Goal: Task Accomplishment & Management: Manage account settings

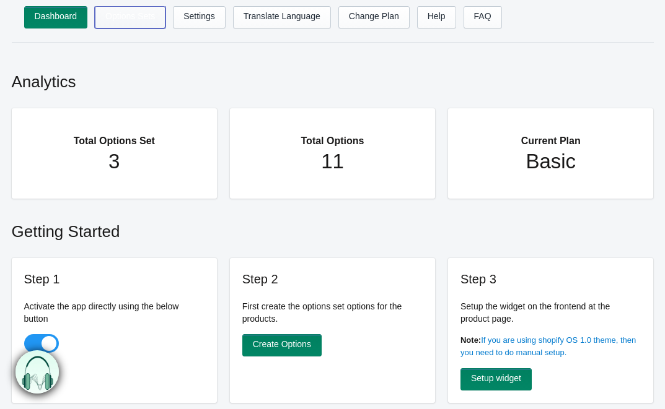
click at [136, 25] on link "Options Sets" at bounding box center [130, 17] width 71 height 22
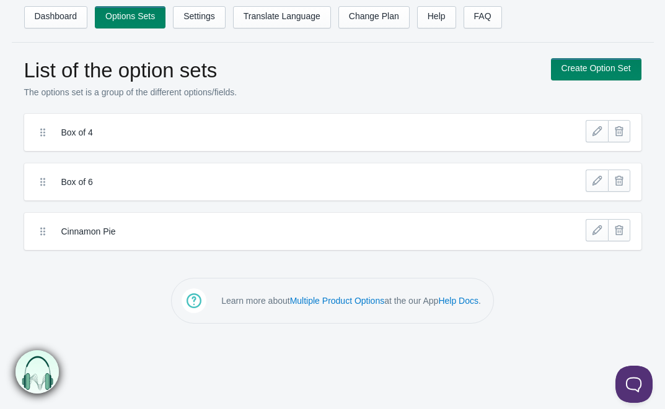
click at [125, 131] on label "Box of 4" at bounding box center [287, 132] width 452 height 12
click at [591, 136] on link at bounding box center [596, 131] width 22 height 22
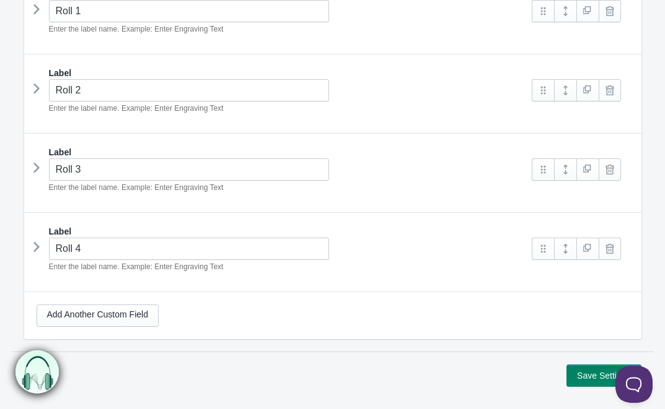
click at [37, 17] on icon at bounding box center [37, 9] width 0 height 19
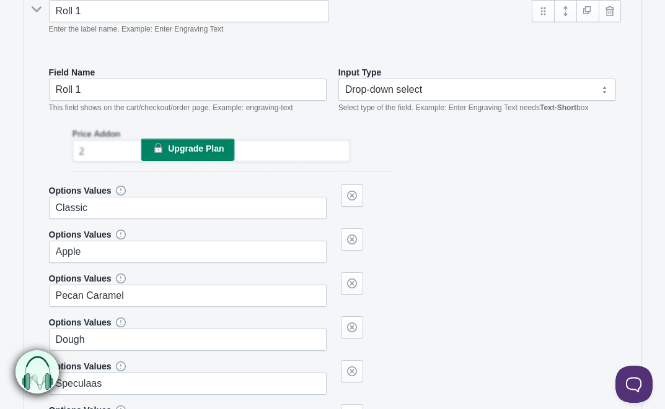
scroll to position [548, 0]
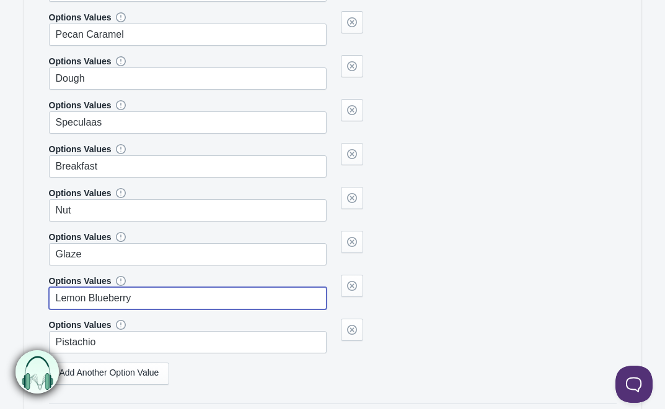
click at [115, 302] on input "Lemon Blueberry" at bounding box center [188, 298] width 278 height 22
drag, startPoint x: 128, startPoint y: 298, endPoint x: 30, endPoint y: 291, distance: 97.5
click at [30, 291] on div "Label Roll 1 Enter the label name. Example: Enter Engraving Text Field Name" at bounding box center [332, 88] width 617 height 748
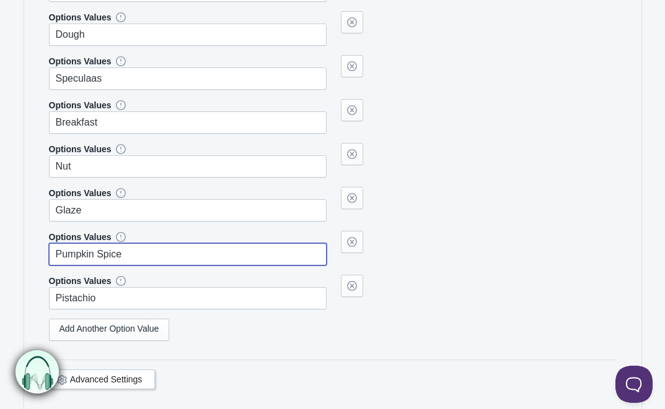
scroll to position [629, 0]
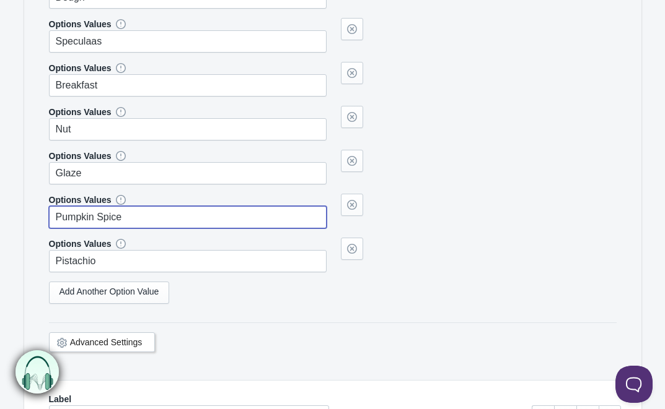
type input "Pumpkin Spice"
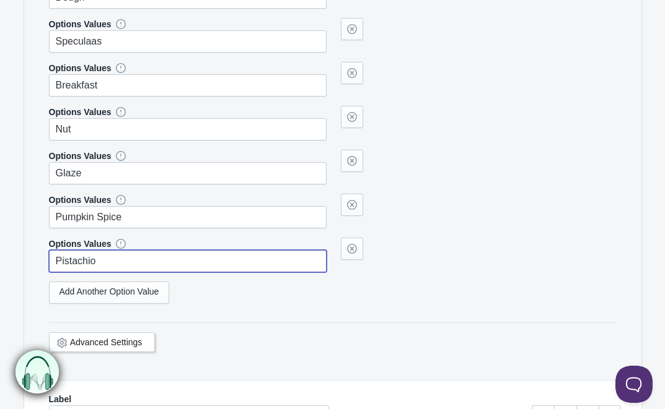
click at [98, 260] on input "Pistachio" at bounding box center [188, 261] width 278 height 22
type input "n"
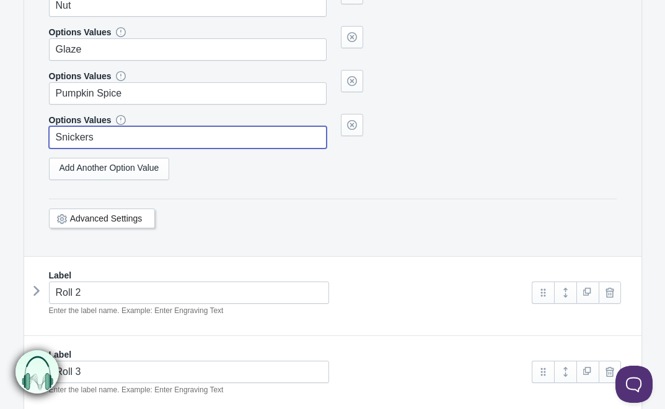
click at [37, 294] on icon at bounding box center [37, 291] width 0 height 19
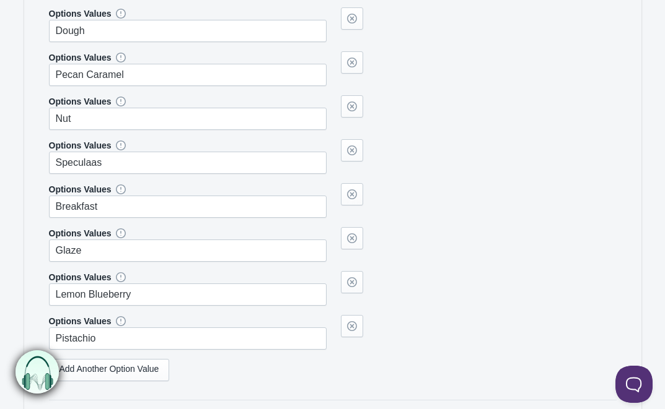
scroll to position [1389, 0]
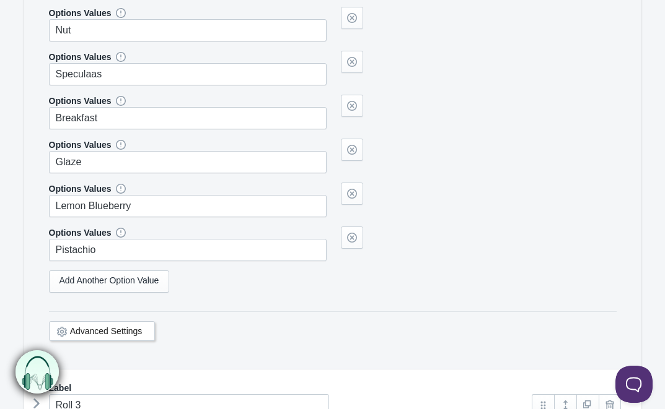
type input "Snickers"
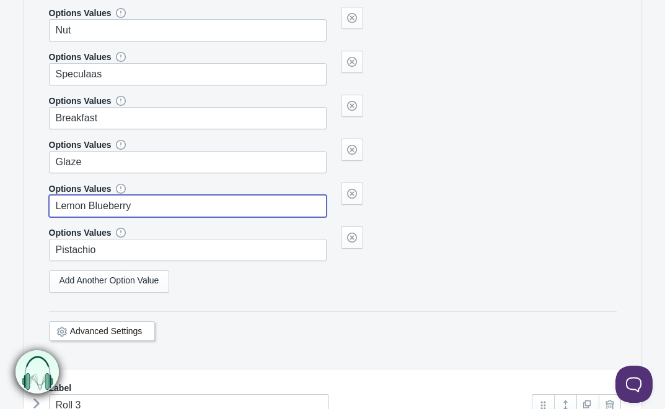
click at [103, 199] on input "Lemon Blueberry" at bounding box center [188, 206] width 278 height 22
paste input "Pumpkin Spice"
type input "Pumpkin Spice"
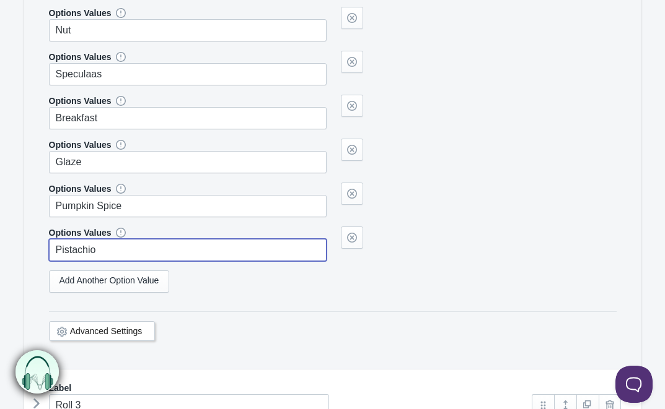
click at [105, 247] on input "Pistachio" at bounding box center [188, 250] width 278 height 22
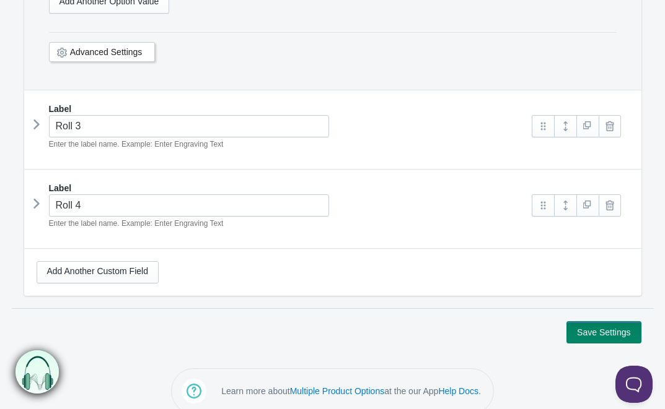
scroll to position [1684, 0]
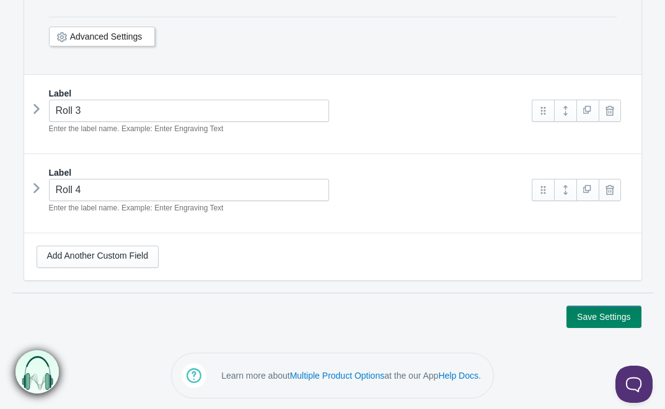
click at [37, 109] on icon at bounding box center [37, 109] width 0 height 19
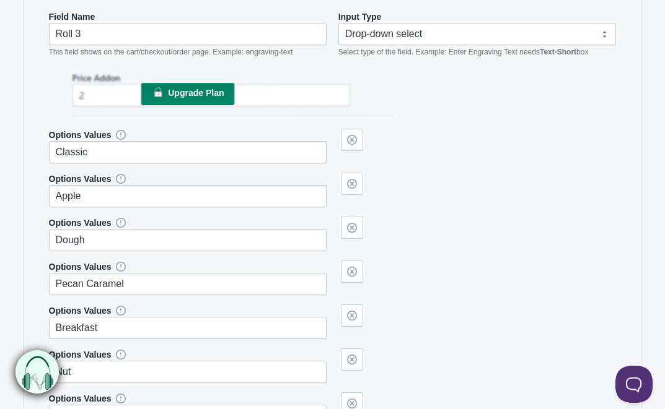
scroll to position [2263, 0]
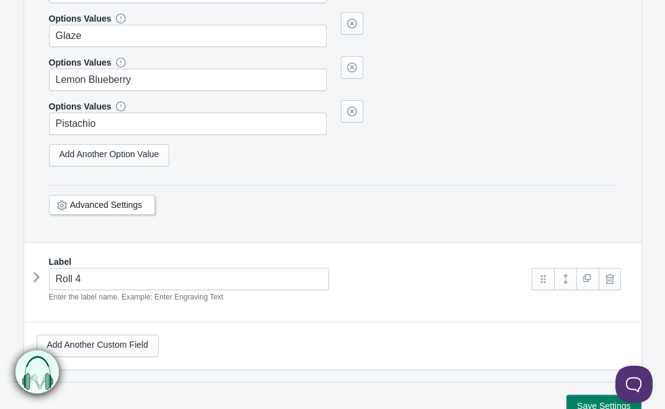
type input "Snickers"
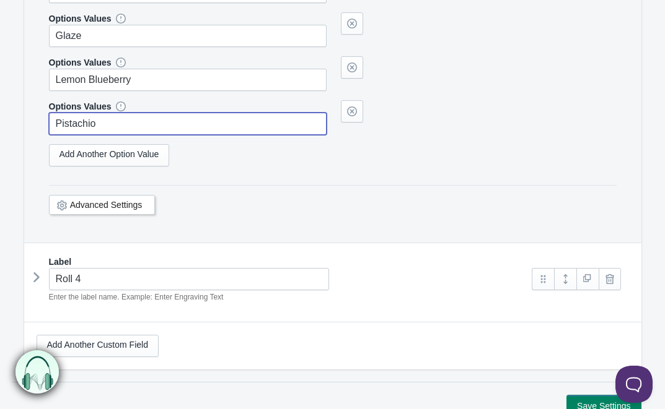
click at [110, 120] on input "Pistachio" at bounding box center [188, 124] width 278 height 22
type input "Snickers"
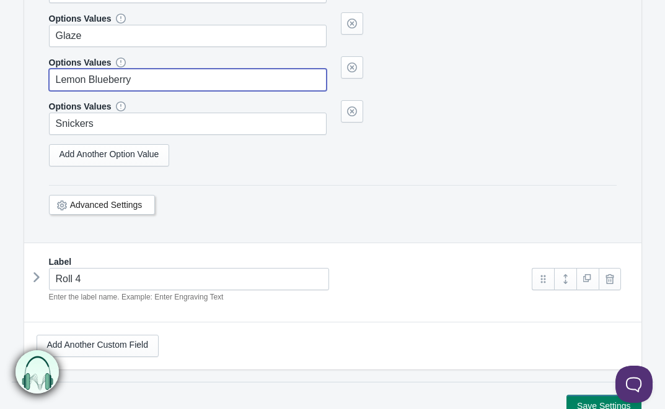
click at [129, 81] on input "Lemon Blueberry" at bounding box center [188, 80] width 278 height 22
paste input "Pumpkin Spice"
click at [37, 279] on icon at bounding box center [37, 277] width 0 height 19
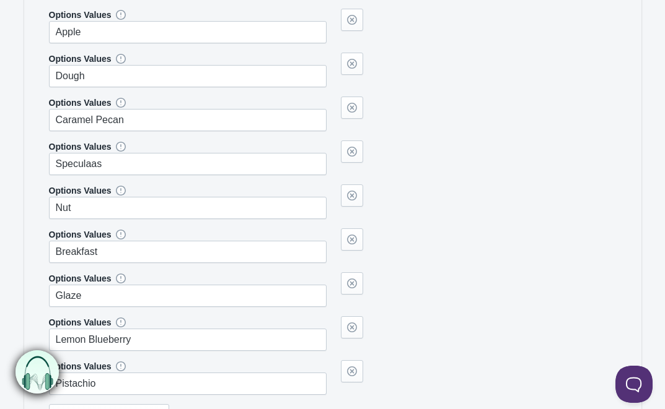
scroll to position [2815, 0]
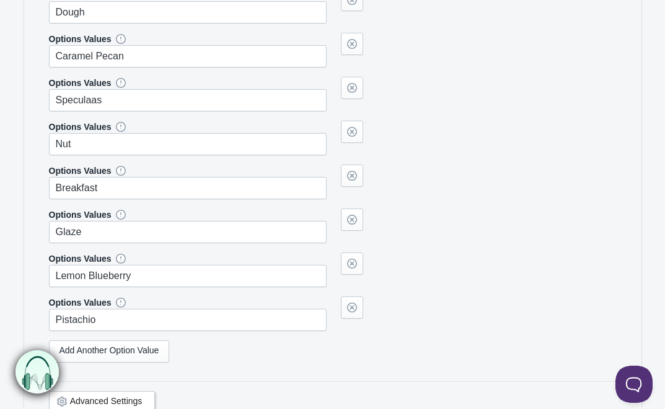
type input "Pumpkin Spice"
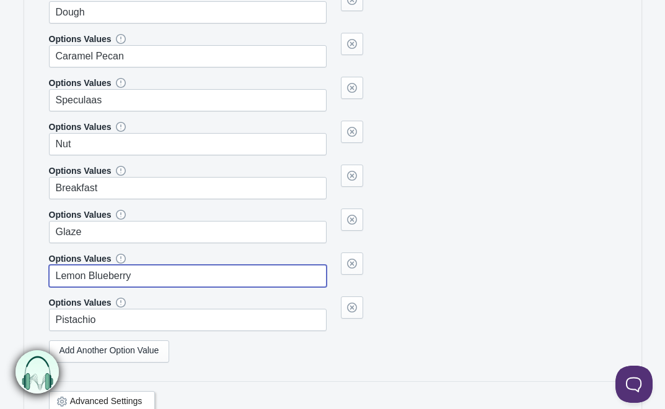
click at [94, 275] on input "Lemon Blueberry" at bounding box center [188, 276] width 278 height 22
paste input "Pumpkin Spice"
click at [96, 272] on input "Lemon BPumpkin Spicelueberry" at bounding box center [188, 276] width 278 height 22
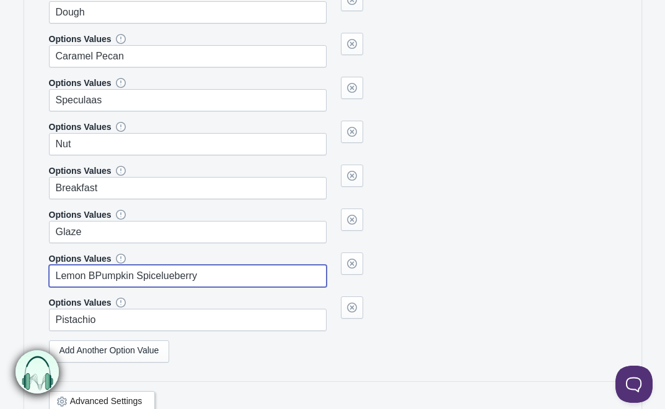
click at [96, 272] on input "Lemon BPumpkin Spicelueberry" at bounding box center [188, 276] width 278 height 22
paste input "Pumpkin Spice"
type input "Pumpkin Spice"
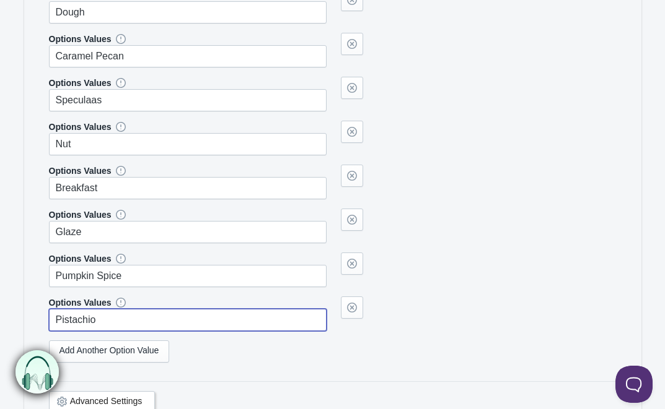
click at [97, 315] on input "Pistachio" at bounding box center [188, 320] width 278 height 22
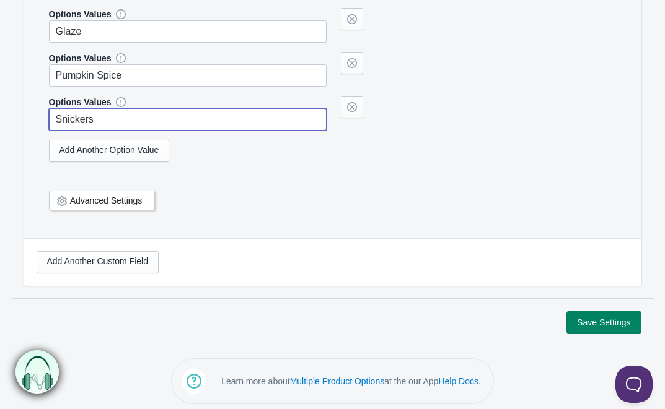
scroll to position [3021, 0]
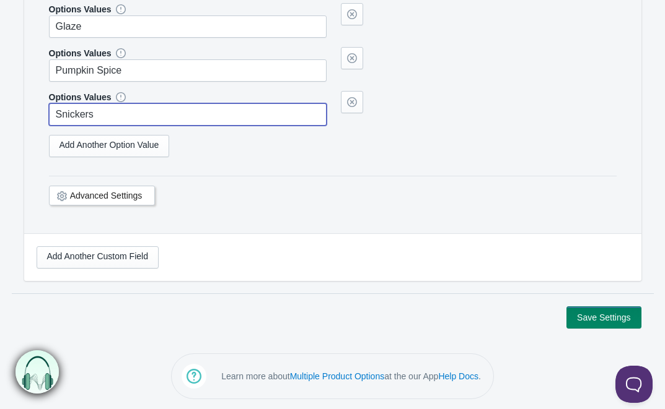
type input "Snickers"
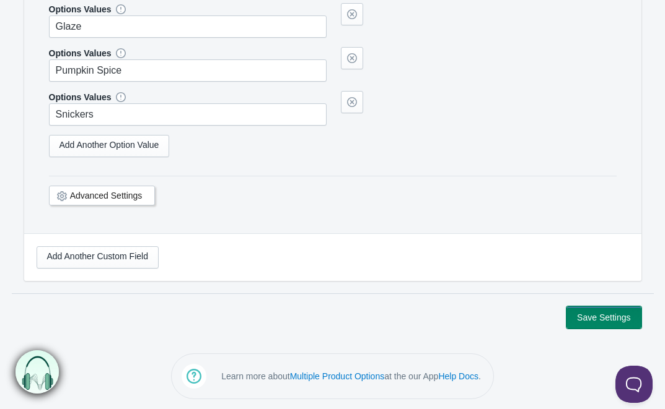
click at [608, 315] on button "Save Settings" at bounding box center [603, 318] width 74 height 22
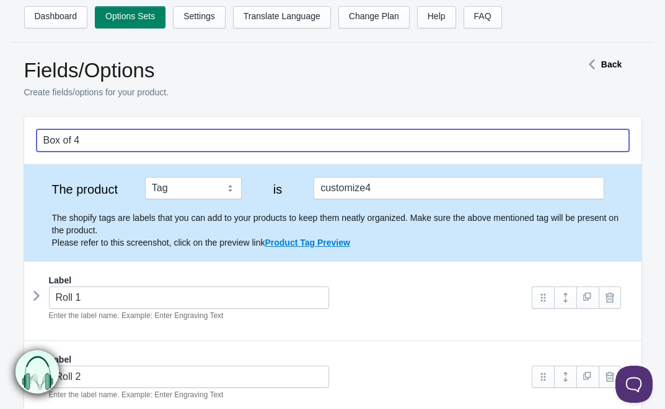
click at [125, 147] on input "Box of 4" at bounding box center [333, 140] width 592 height 22
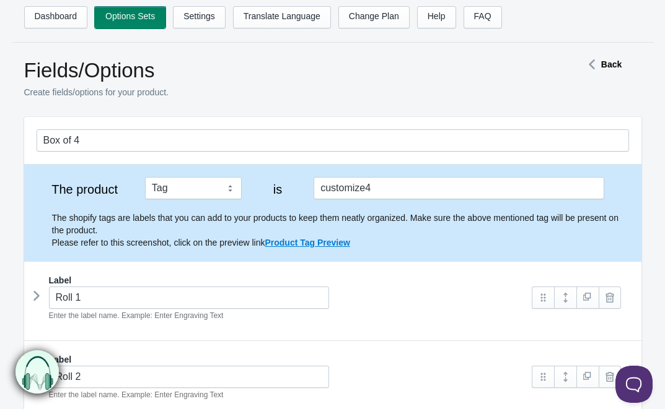
click at [129, 22] on link "Options Sets" at bounding box center [130, 17] width 71 height 22
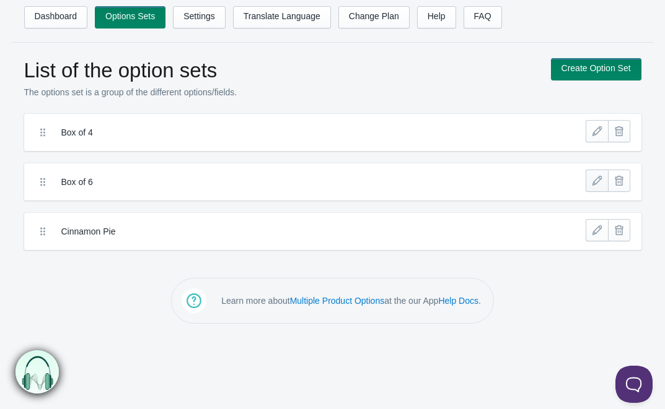
click at [597, 177] on link at bounding box center [596, 181] width 22 height 22
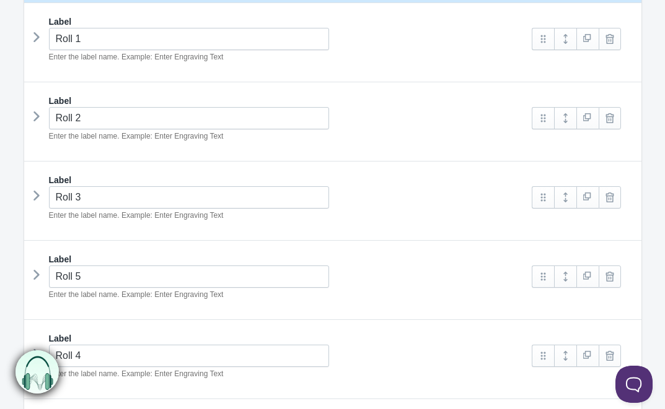
scroll to position [267, 0]
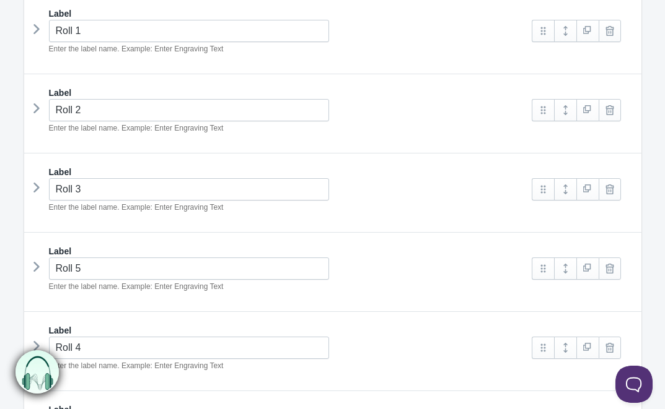
click at [37, 28] on icon at bounding box center [37, 29] width 0 height 19
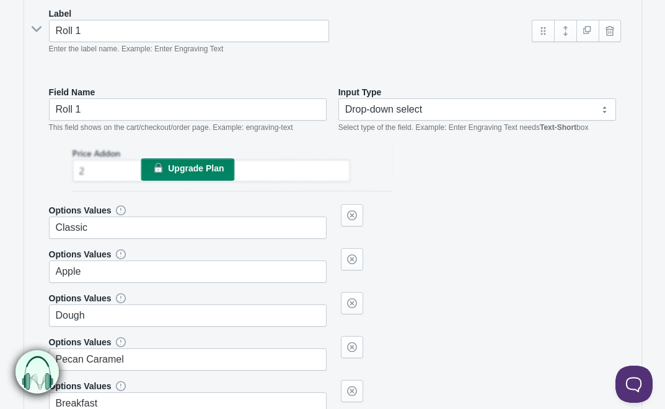
scroll to position [603, 0]
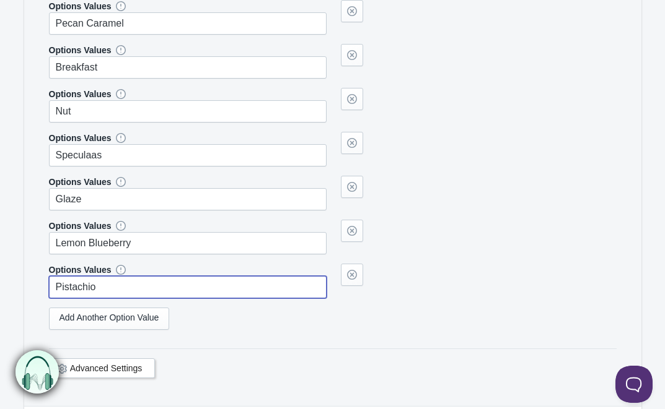
click at [98, 286] on input "Pistachio" at bounding box center [188, 287] width 278 height 22
paste input "umpkin Spice"
type input "Pumpkin Spice"
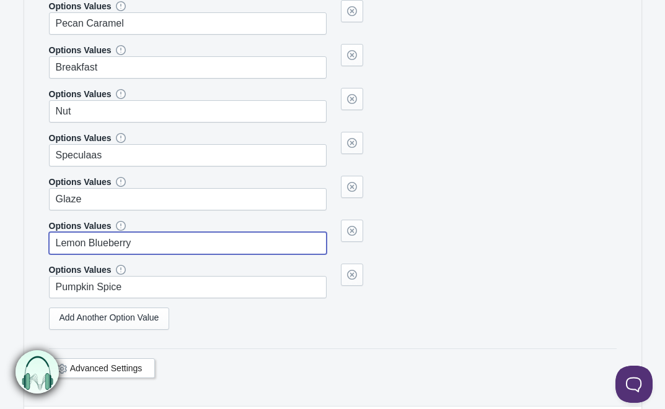
click at [107, 236] on input "Lemon Blueberry" at bounding box center [188, 243] width 278 height 22
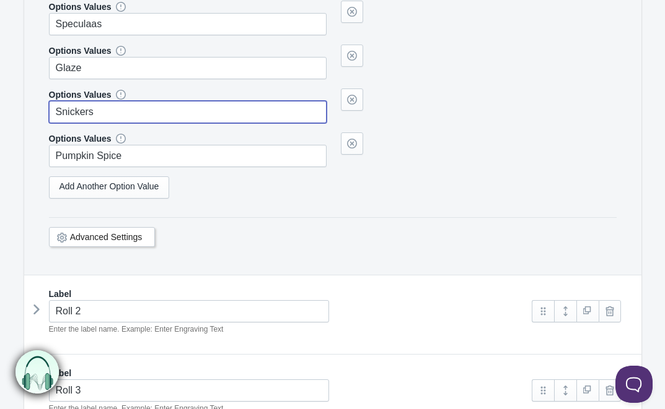
click at [37, 310] on icon at bounding box center [37, 309] width 0 height 19
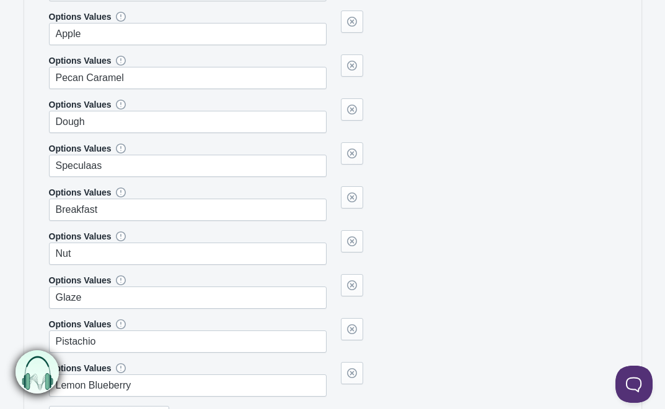
scroll to position [1278, 0]
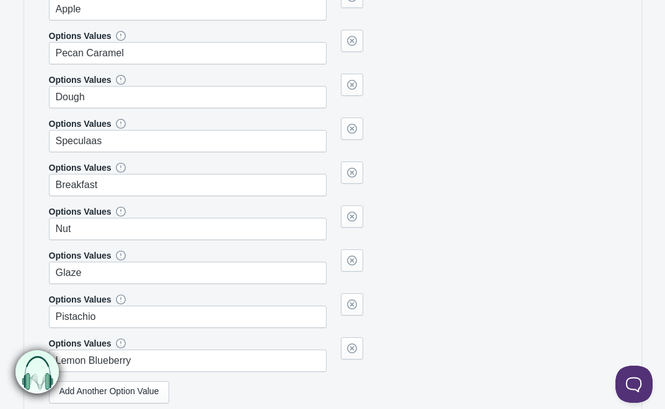
type input "Snickers"
click at [92, 355] on input "Lemon Blueberry" at bounding box center [188, 361] width 278 height 22
paste input "Pumpkin Spice"
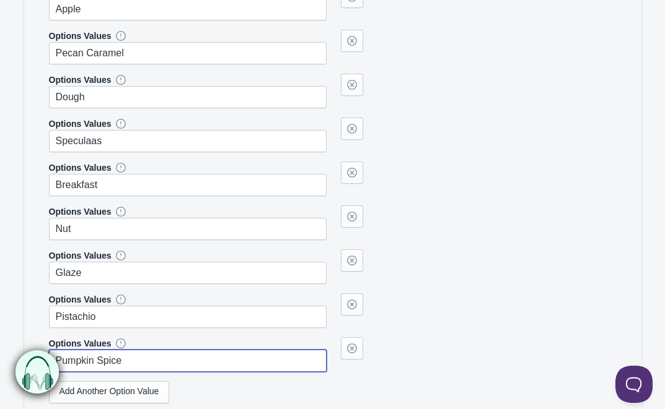
type input "Pumpkin Spice"
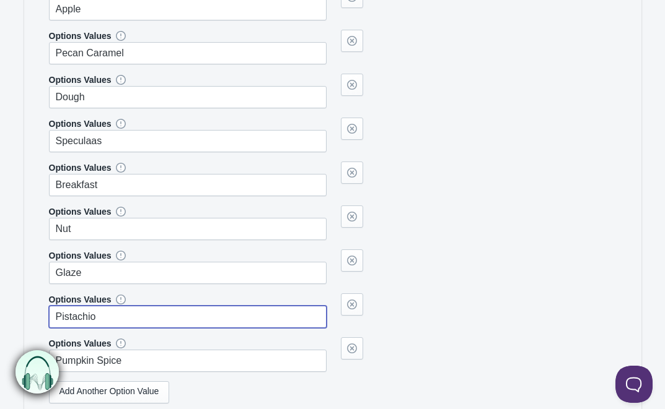
click at [95, 317] on input "Pistachio" at bounding box center [188, 317] width 278 height 22
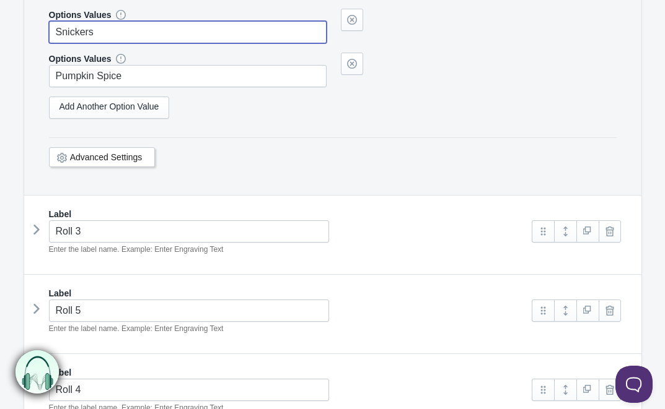
click at [37, 231] on icon at bounding box center [37, 230] width 0 height 19
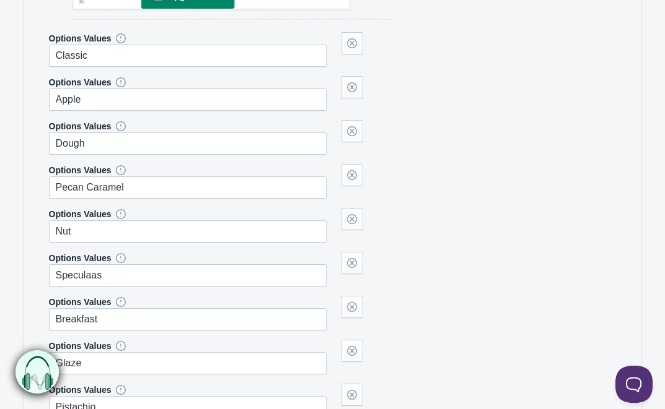
scroll to position [2100, 0]
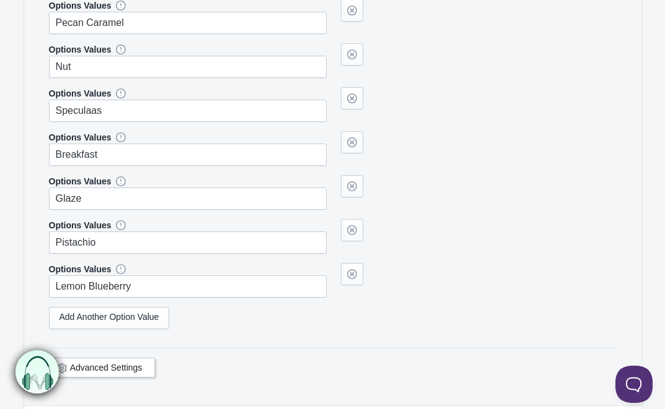
type input "Snickers"
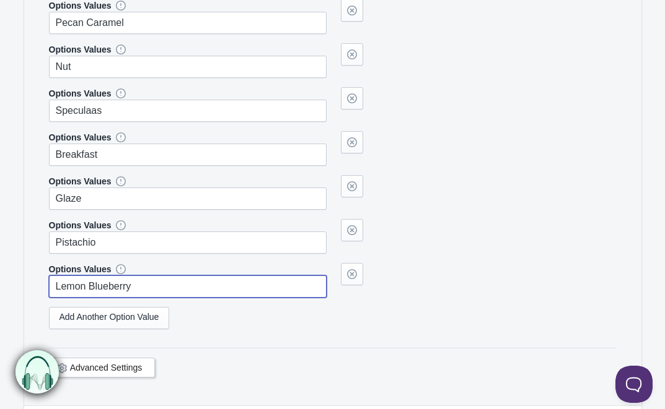
click at [118, 285] on input "Lemon Blueberry" at bounding box center [188, 287] width 278 height 22
paste input "Pumpkin Spice"
click at [111, 264] on div at bounding box center [115, 269] width 9 height 10
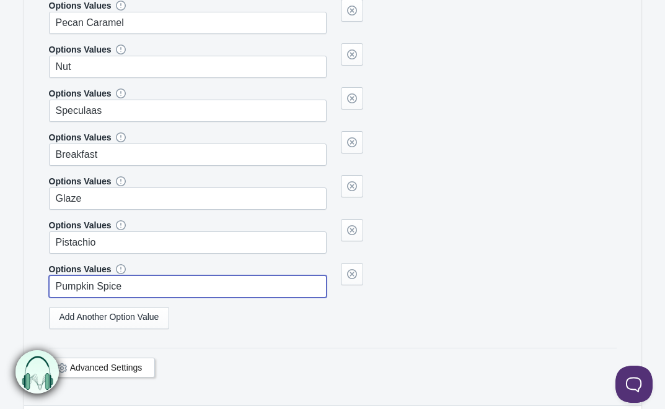
type input "Pumpkin Spice"
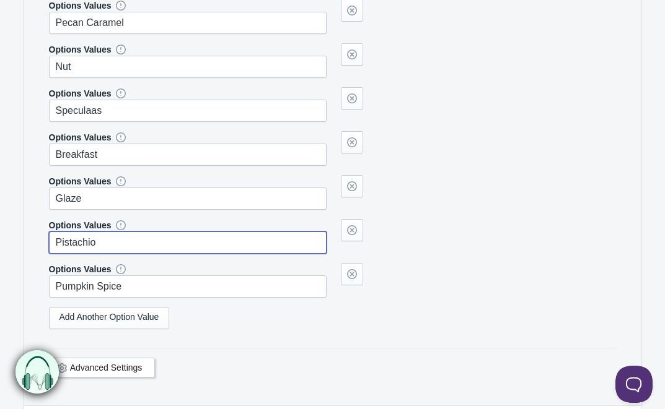
click at [74, 236] on input "Pistachio" at bounding box center [188, 243] width 278 height 22
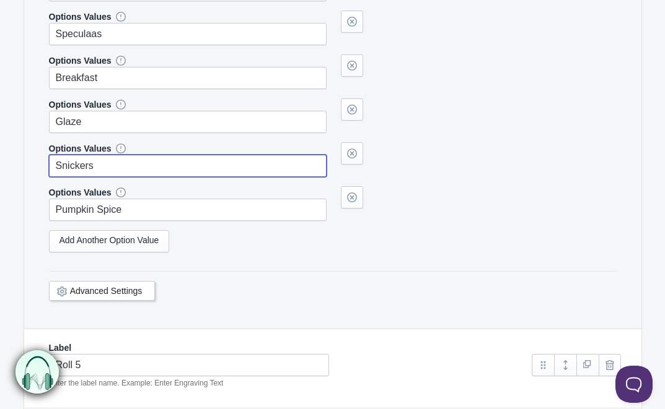
scroll to position [2257, 0]
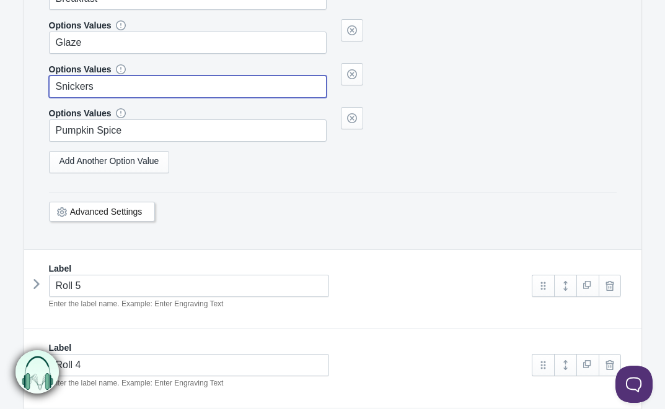
click at [37, 282] on icon at bounding box center [37, 284] width 0 height 19
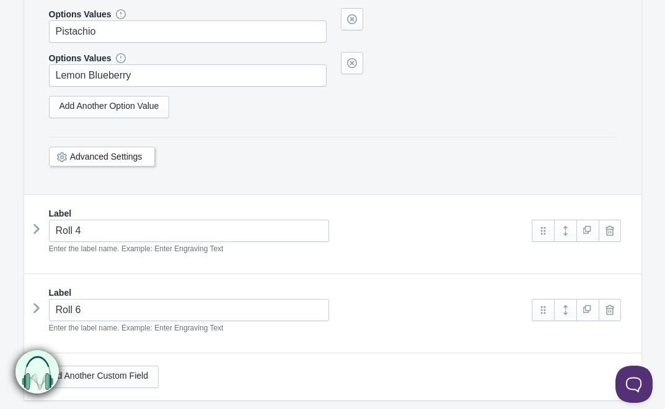
scroll to position [3074, 0]
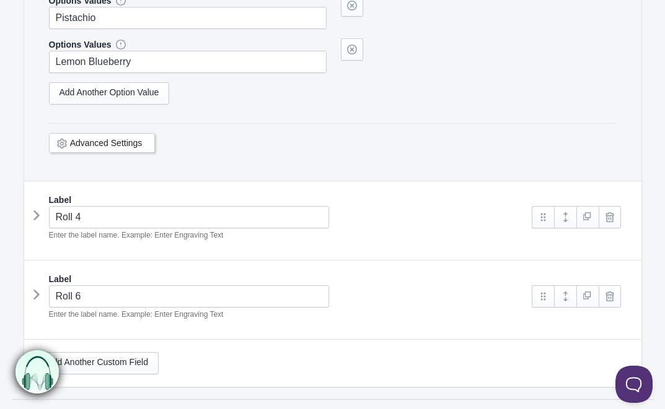
type input "Snickers"
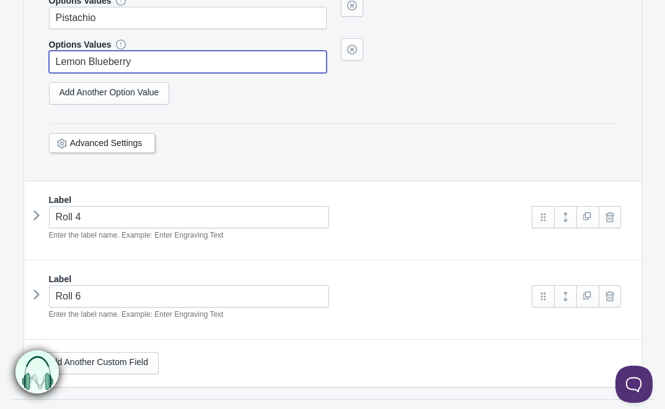
click at [144, 66] on input "Lemon Blueberry" at bounding box center [188, 62] width 278 height 22
paste input "Pumpkin Spice"
type input "Lemon Pumpkin Spice"
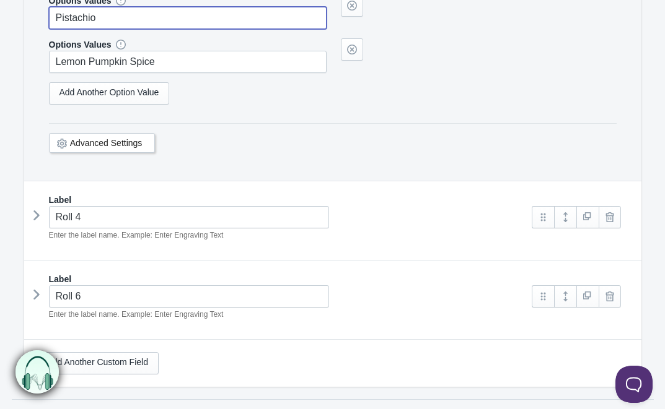
click at [127, 19] on input "Pistachio" at bounding box center [188, 18] width 278 height 22
type input "Snickers"
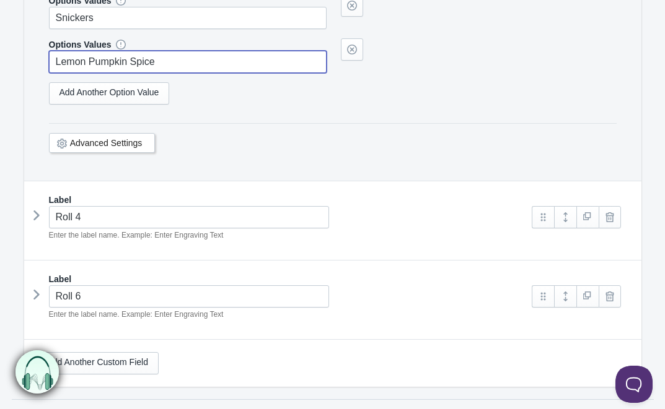
click at [126, 67] on input "Lemon Pumpkin Spice" at bounding box center [188, 62] width 278 height 22
paste input "text"
click at [37, 216] on icon at bounding box center [37, 215] width 0 height 19
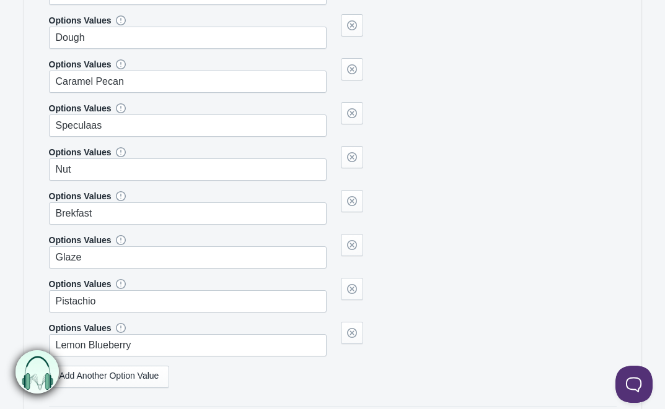
scroll to position [3792, 0]
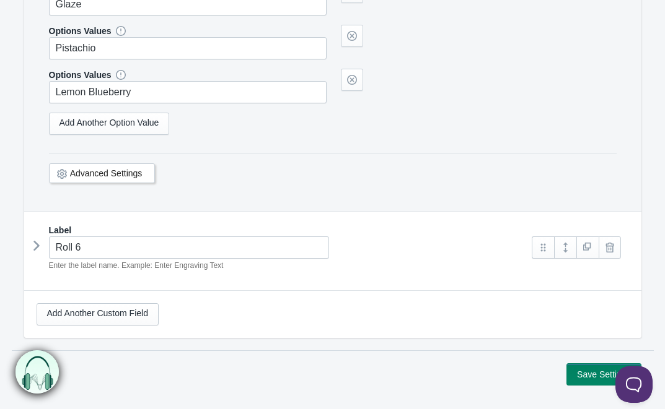
type input "Pumpkin Spice"
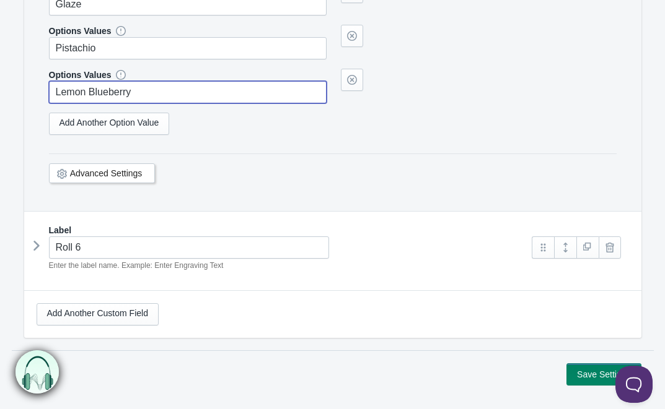
click at [123, 98] on input "Lemon Blueberry" at bounding box center [188, 92] width 278 height 22
paste input "Pumpkin Spice"
click at [114, 92] on input "Lemon BlueberryPumpkin Spice" at bounding box center [188, 92] width 278 height 22
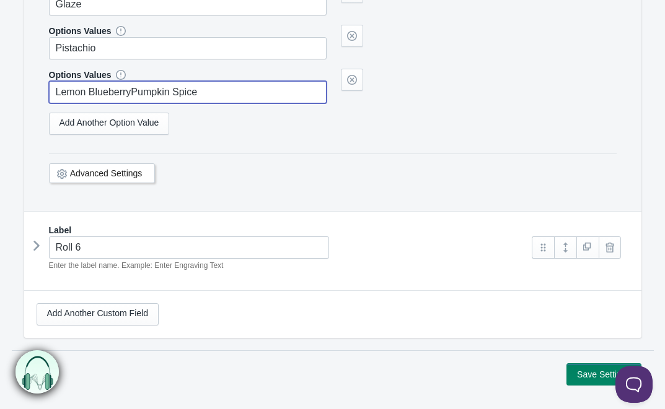
click at [114, 92] on input "Lemon BlueberryPumpkin Spice" at bounding box center [188, 92] width 278 height 22
paste input "text"
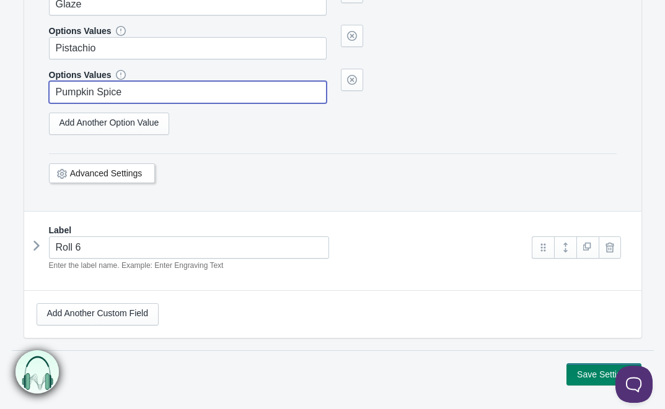
type input "Pumpkin Spice"
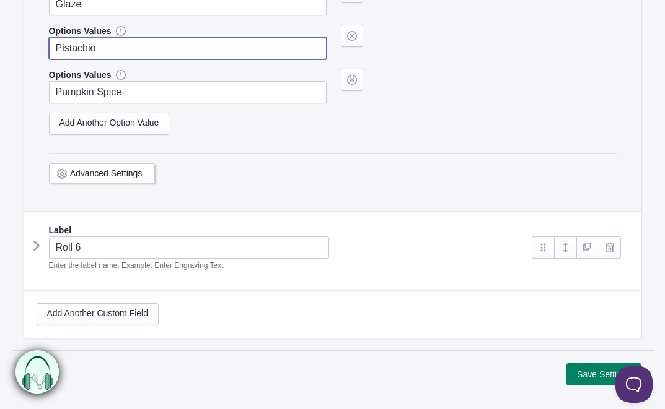
click at [108, 45] on input "Pistachio" at bounding box center [188, 48] width 278 height 22
click at [37, 247] on icon at bounding box center [37, 246] width 0 height 19
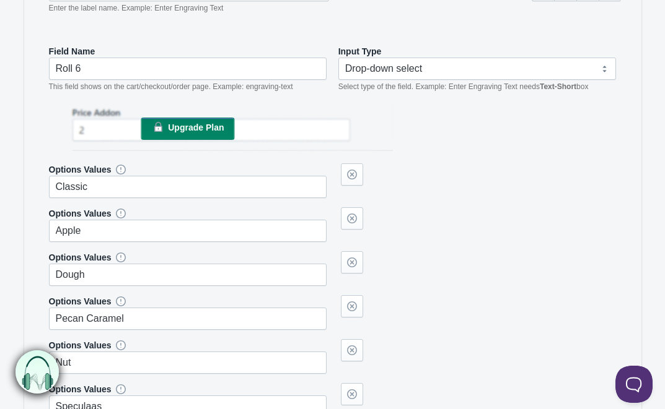
scroll to position [4414, 0]
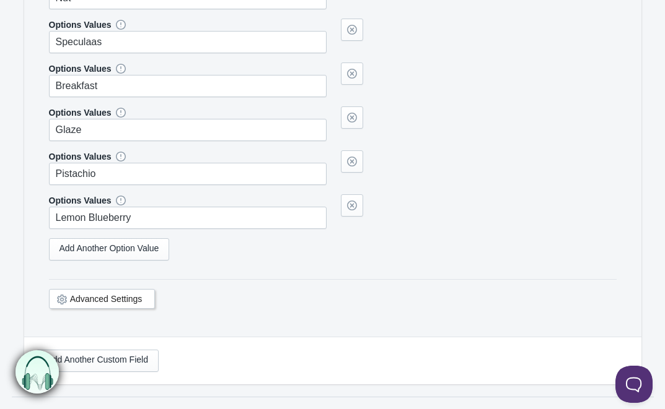
type input "Snickers"
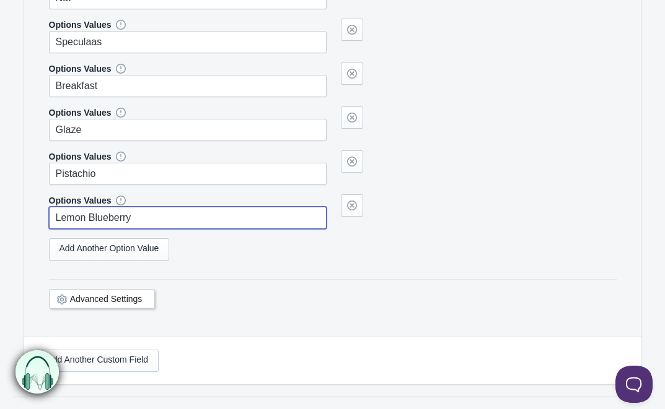
click at [145, 212] on input "Lemon Blueberry" at bounding box center [188, 218] width 278 height 22
paste input "Pumpkin Spice"
click at [145, 212] on input "Lemon BlueberryPumpkin Spice" at bounding box center [188, 218] width 278 height 22
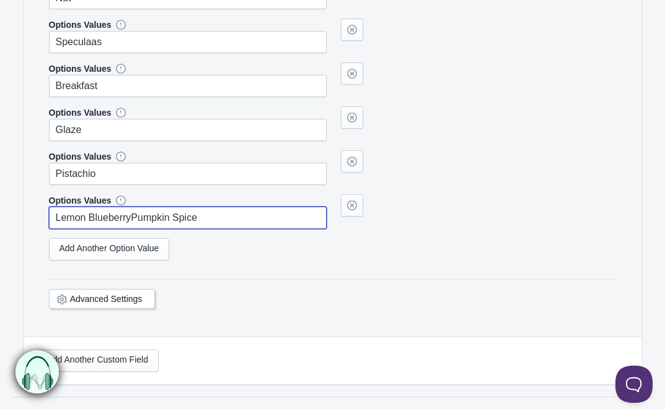
click at [145, 212] on input "Lemon BlueberryPumpkin Spice" at bounding box center [188, 218] width 278 height 22
paste input "text"
type input "Pumpkin Spice"
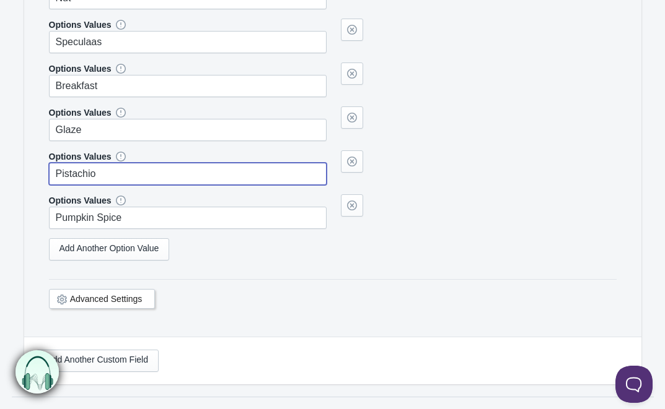
click at [130, 173] on input "Pistachio" at bounding box center [188, 174] width 278 height 22
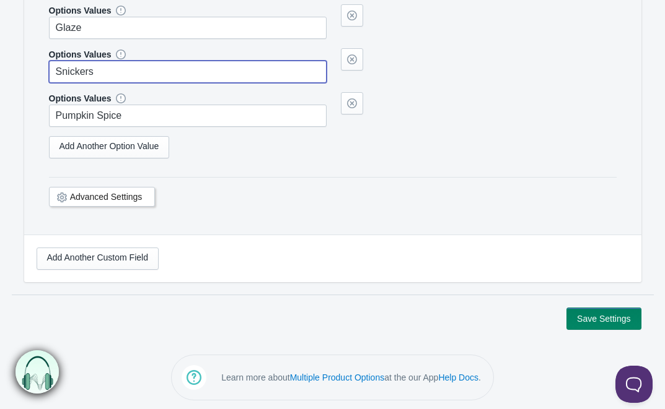
type input "Snickers"
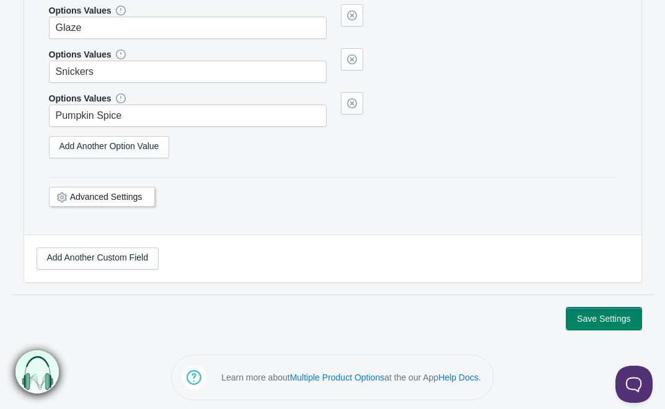
click at [608, 326] on button "Save Settings" at bounding box center [603, 319] width 74 height 22
click at [605, 316] on button "Save Settings" at bounding box center [603, 319] width 74 height 22
